Goal: Information Seeking & Learning: Learn about a topic

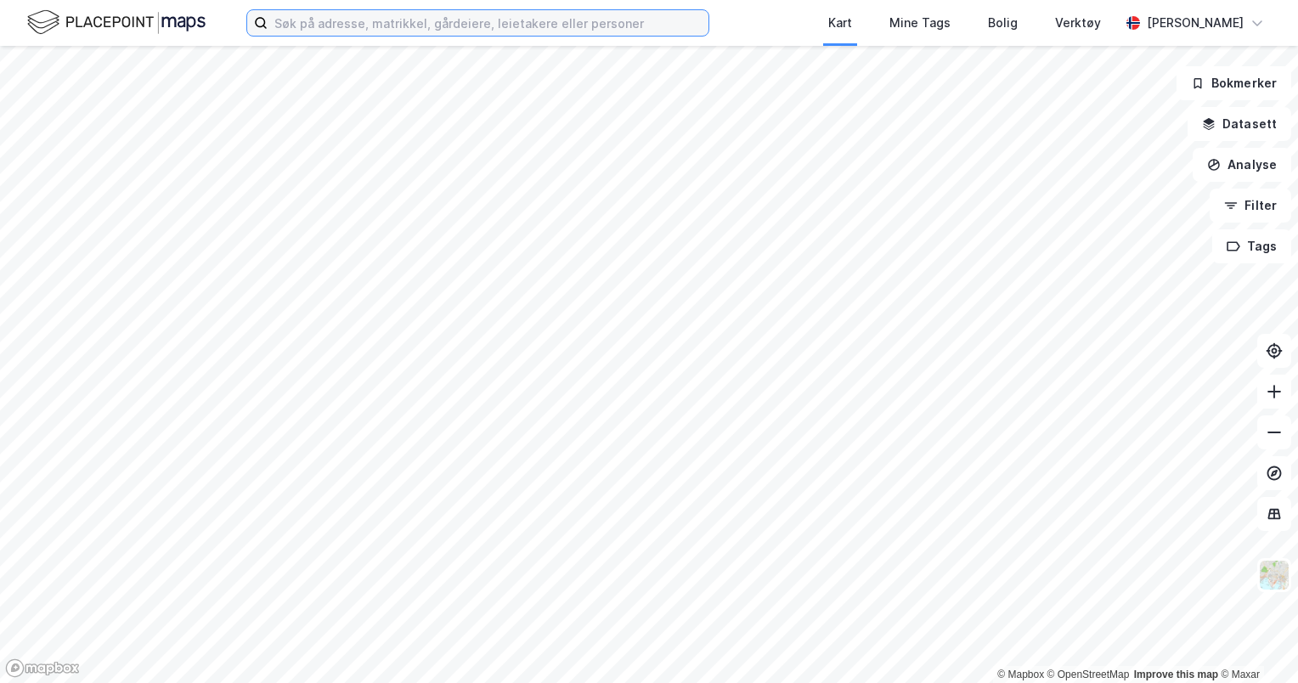
click at [419, 23] on input at bounding box center [487, 22] width 441 height 25
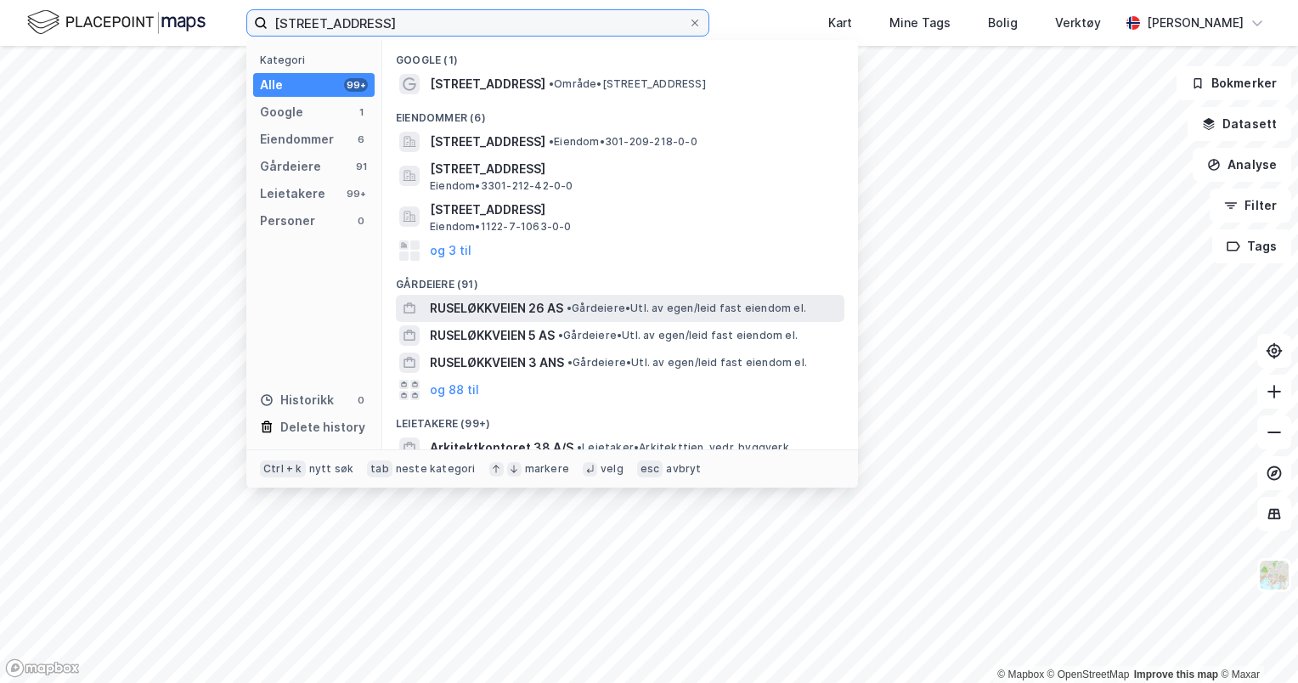
type input "[STREET_ADDRESS]"
click at [520, 312] on span "RUSELØKKVEIEN 26 AS" at bounding box center [496, 308] width 133 height 20
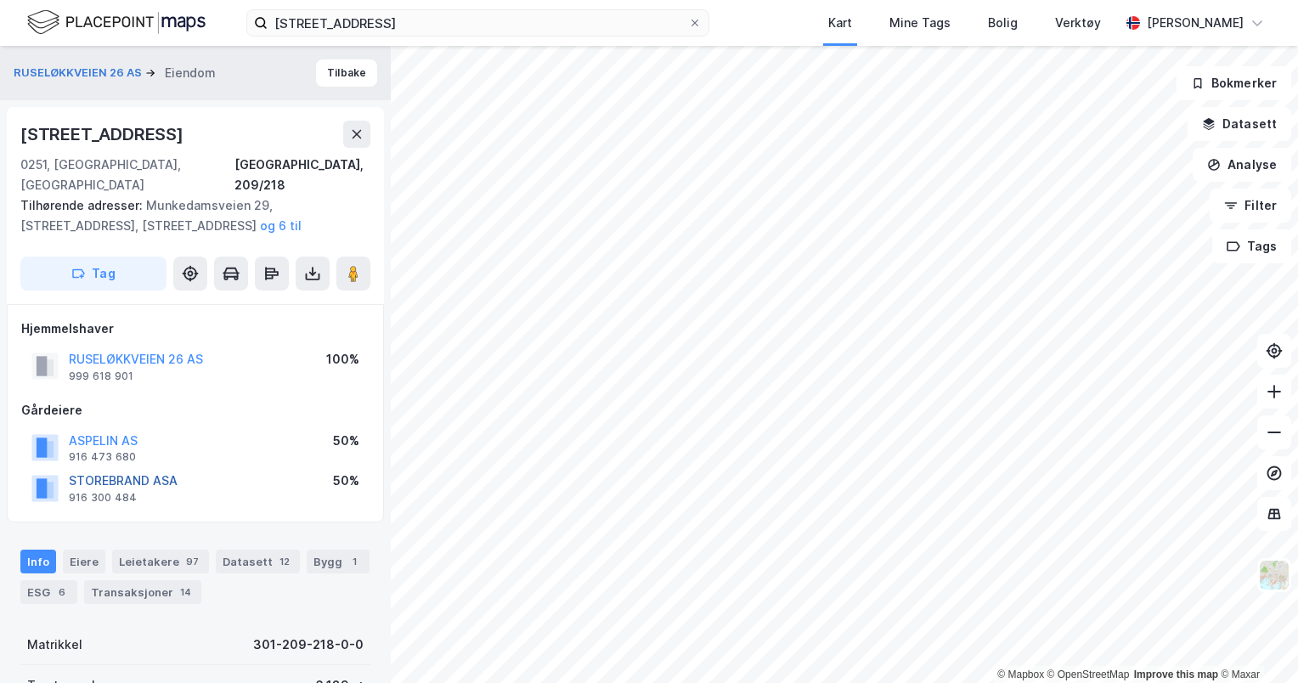
click at [0, 0] on button "STOREBRAND ASA" at bounding box center [0, 0] width 0 height 0
